Goal: Information Seeking & Learning: Learn about a topic

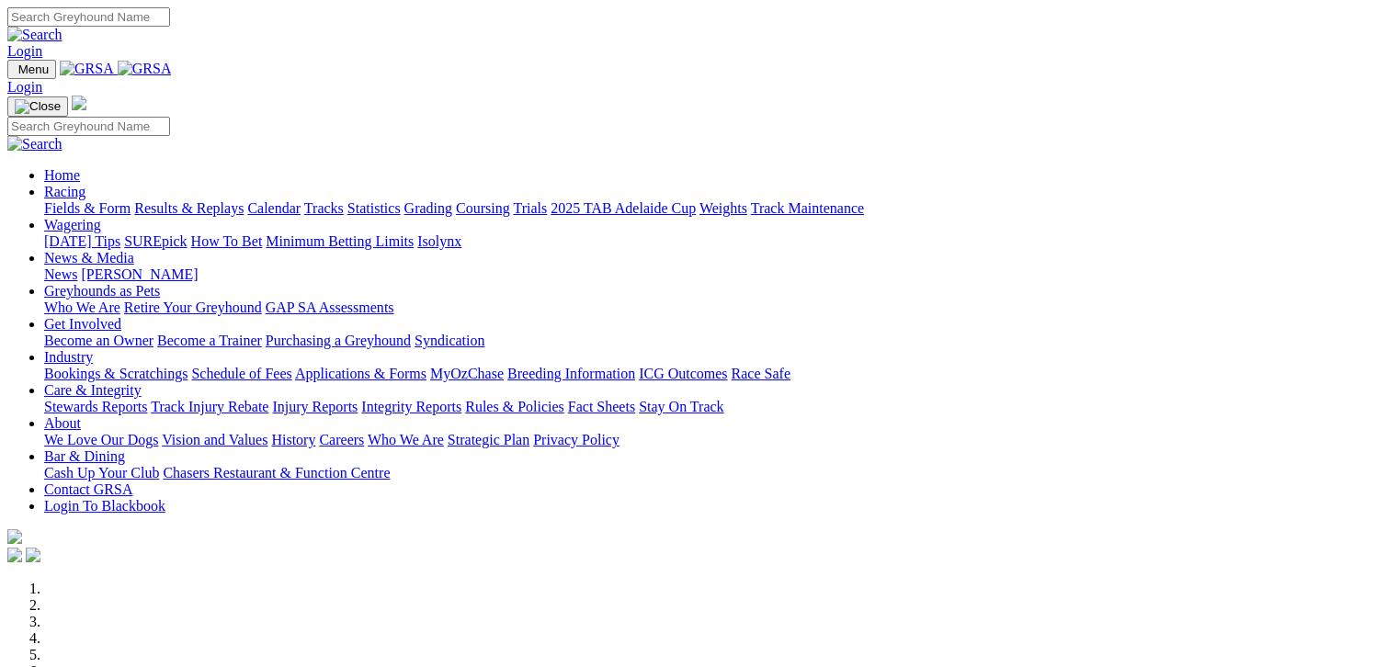
click at [89, 200] on link "Fields & Form" at bounding box center [87, 208] width 86 height 16
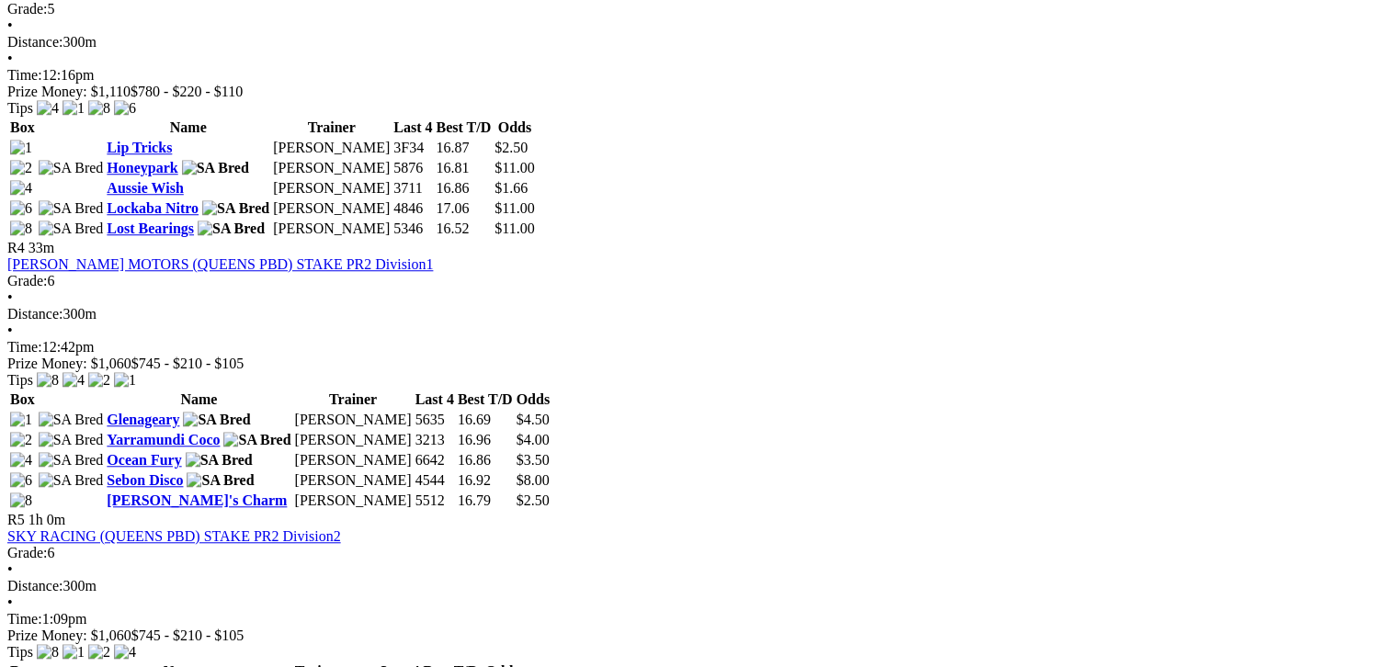
scroll to position [1379, 0]
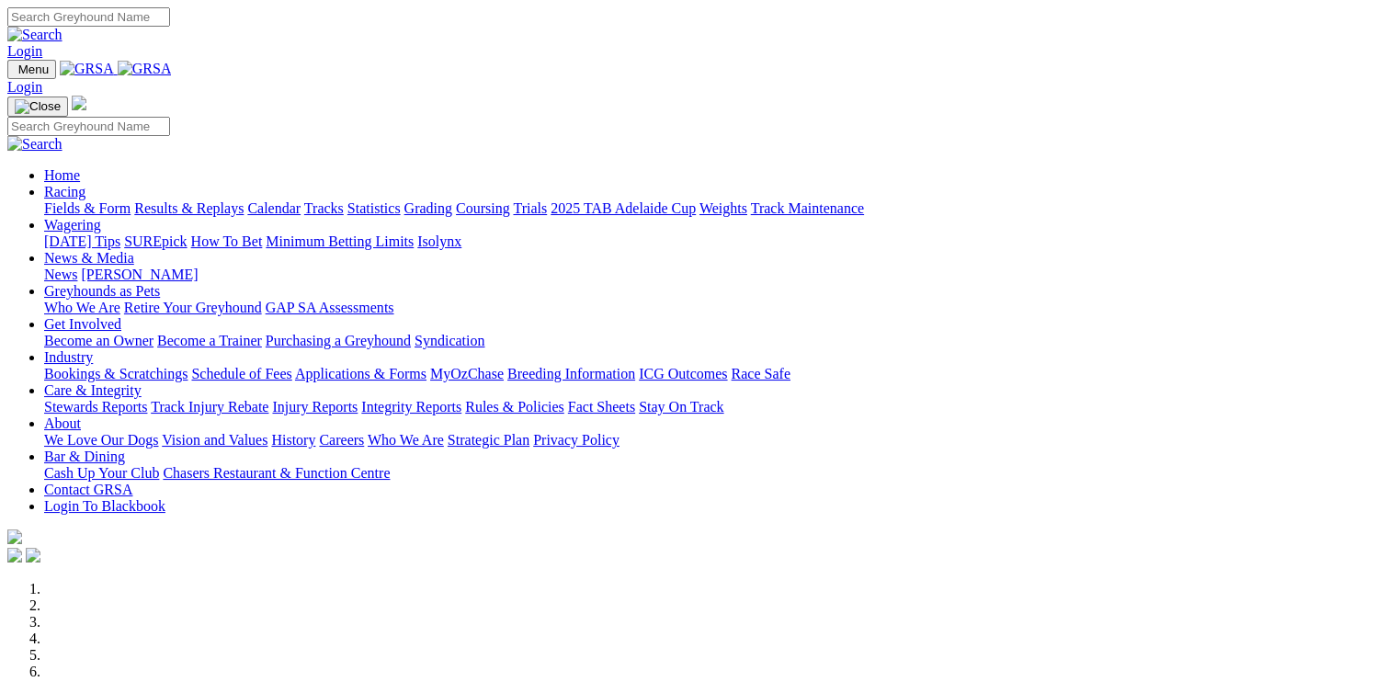
click at [85, 184] on link "Racing" at bounding box center [64, 192] width 41 height 16
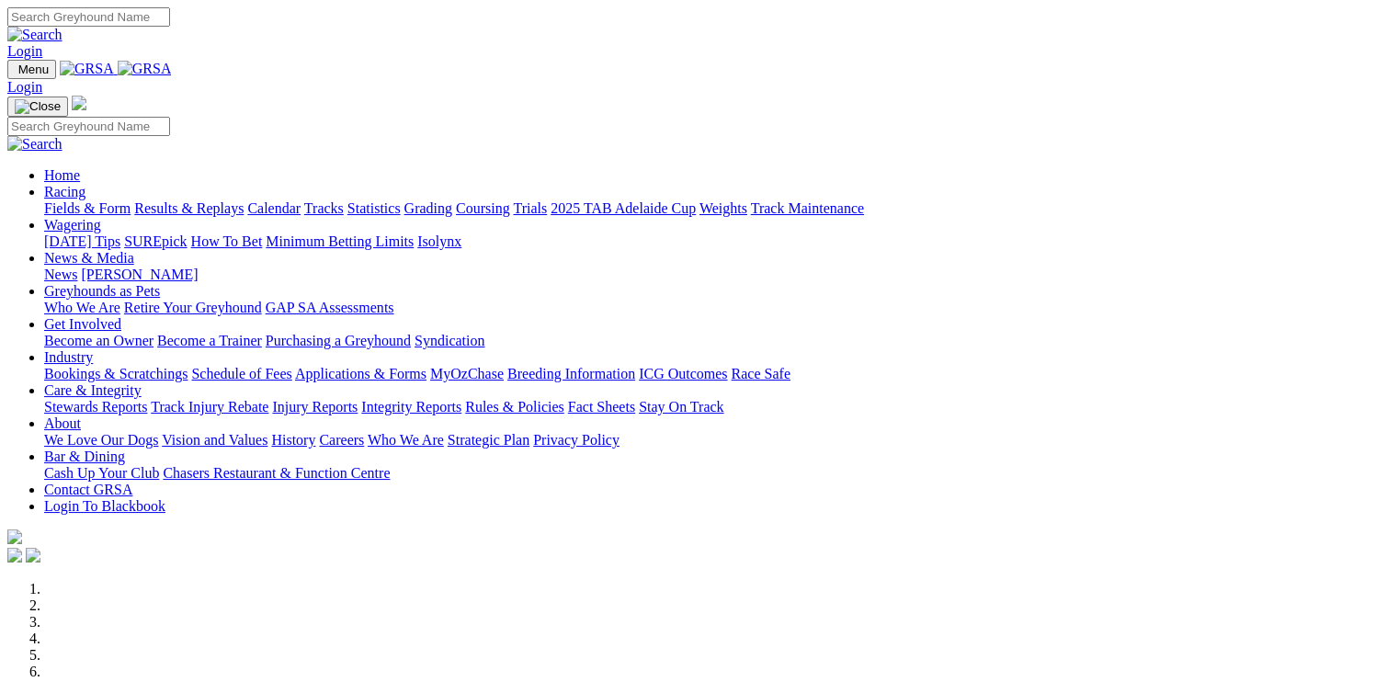
click at [85, 184] on link "Racing" at bounding box center [64, 192] width 41 height 16
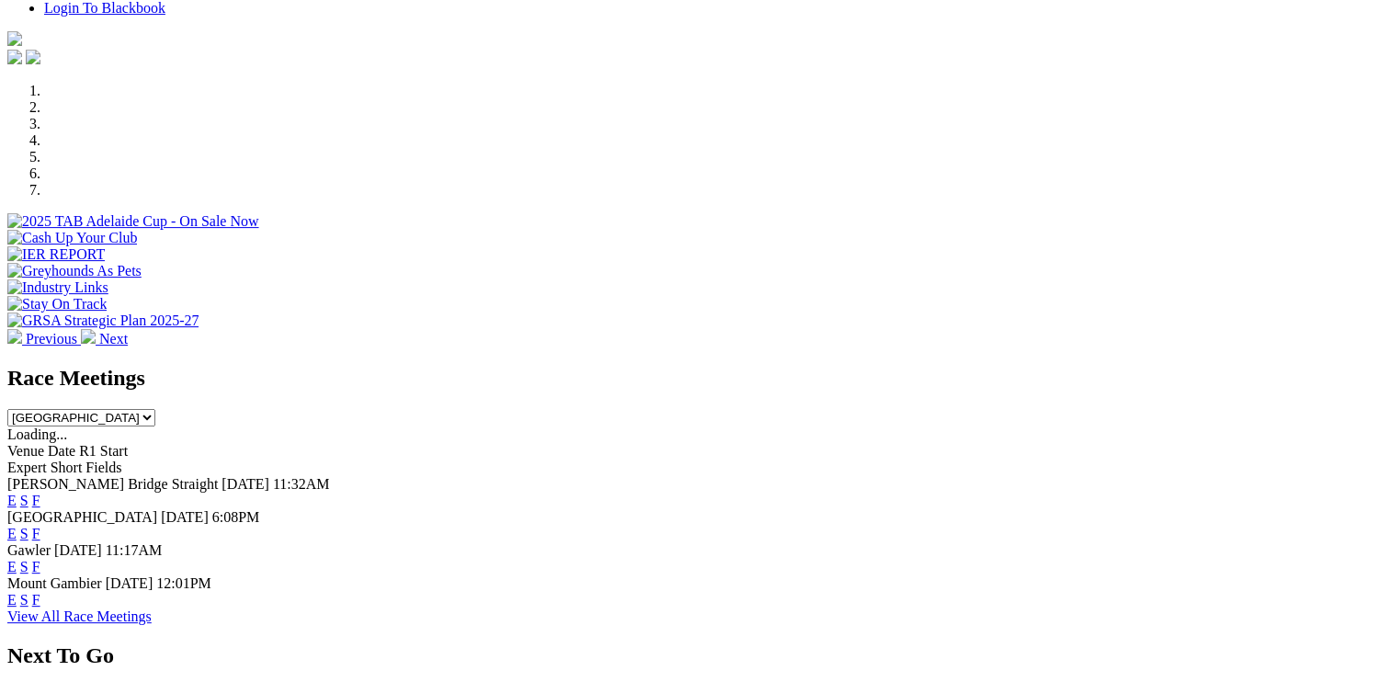
scroll to position [506, 0]
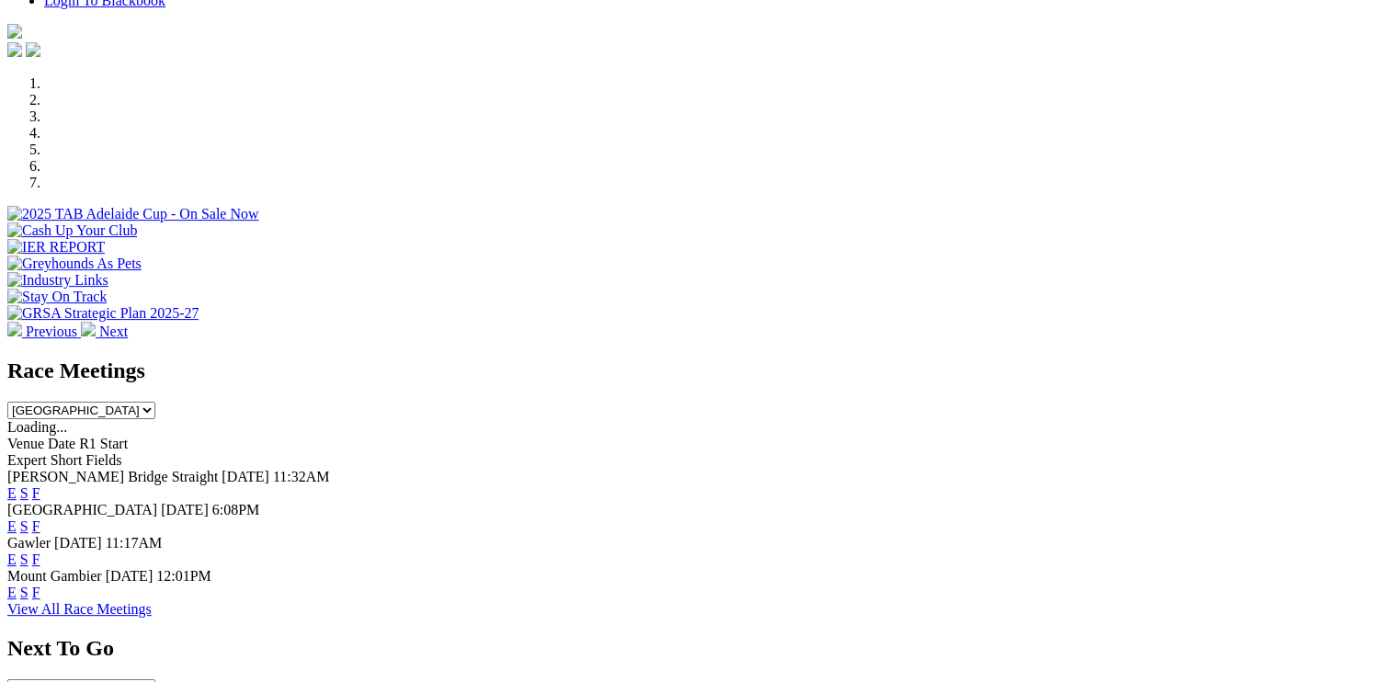
click at [40, 585] on link "F" at bounding box center [36, 593] width 8 height 16
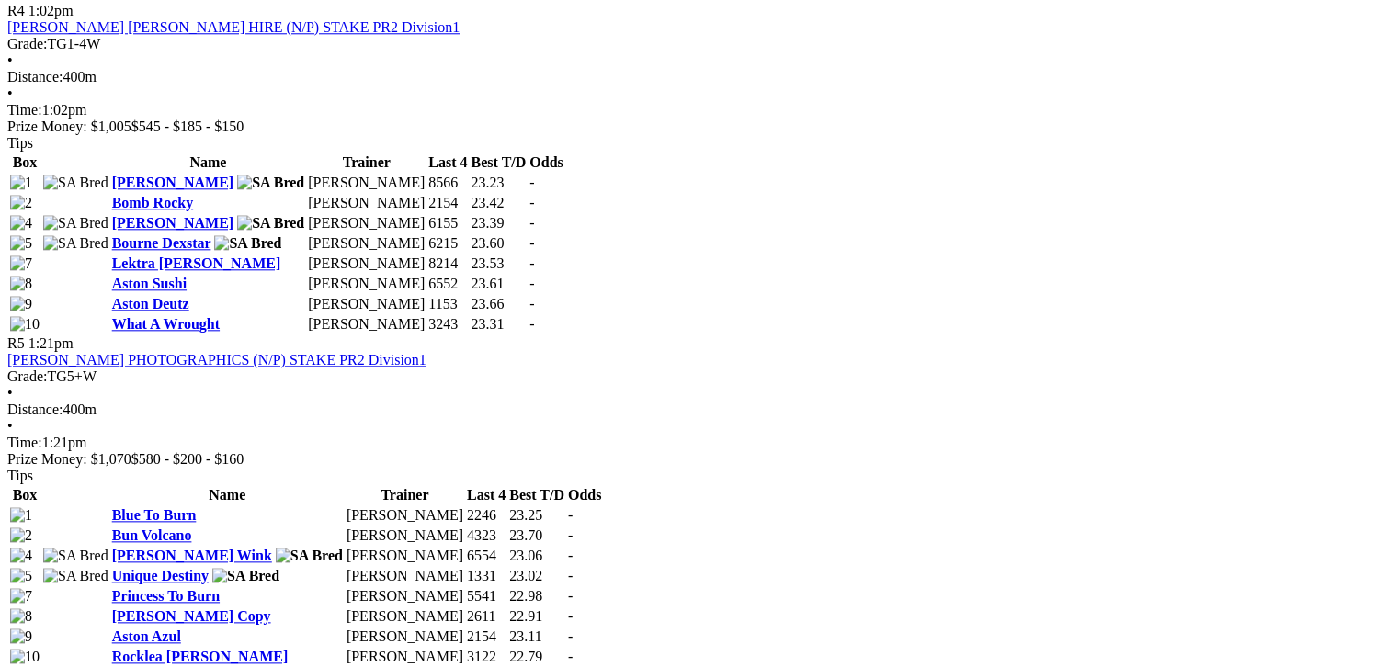
scroll to position [1976, 0]
